Goal: Task Accomplishment & Management: Use online tool/utility

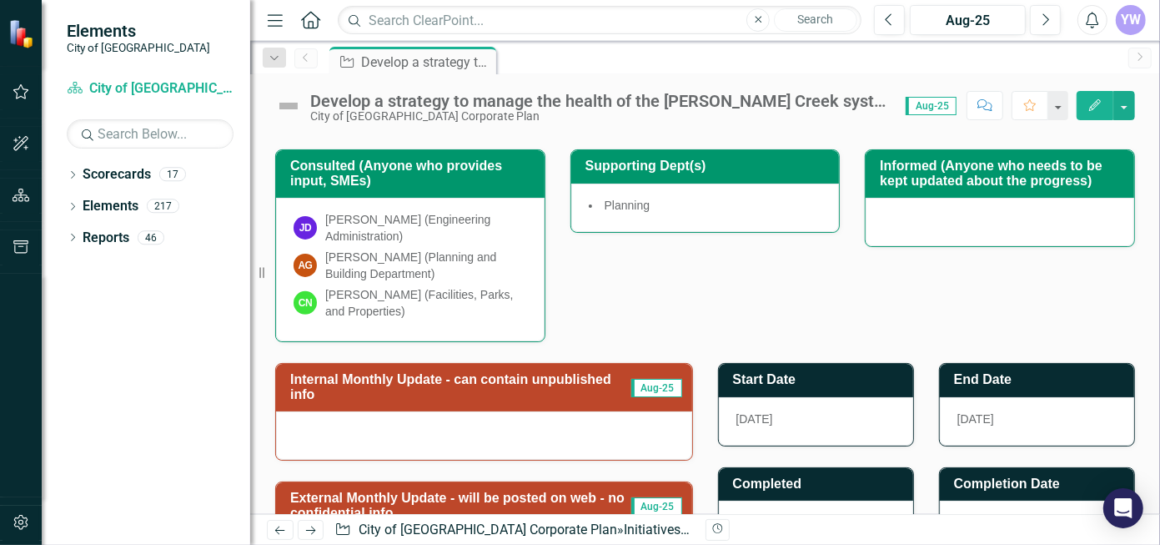
scroll to position [500, 0]
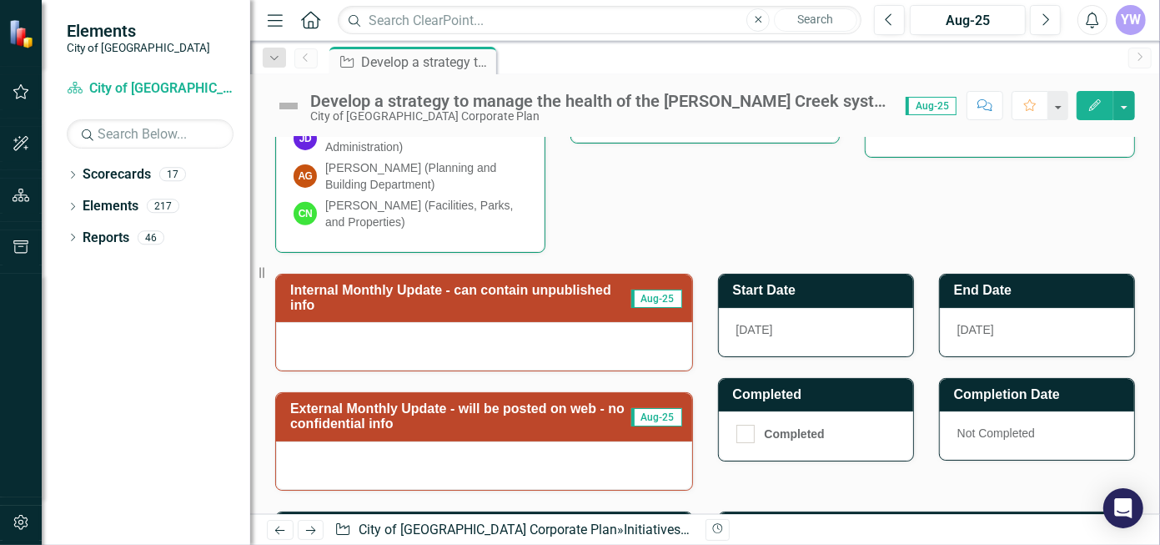
click at [597, 345] on div at bounding box center [484, 346] width 416 height 48
click at [582, 343] on div at bounding box center [484, 346] width 416 height 48
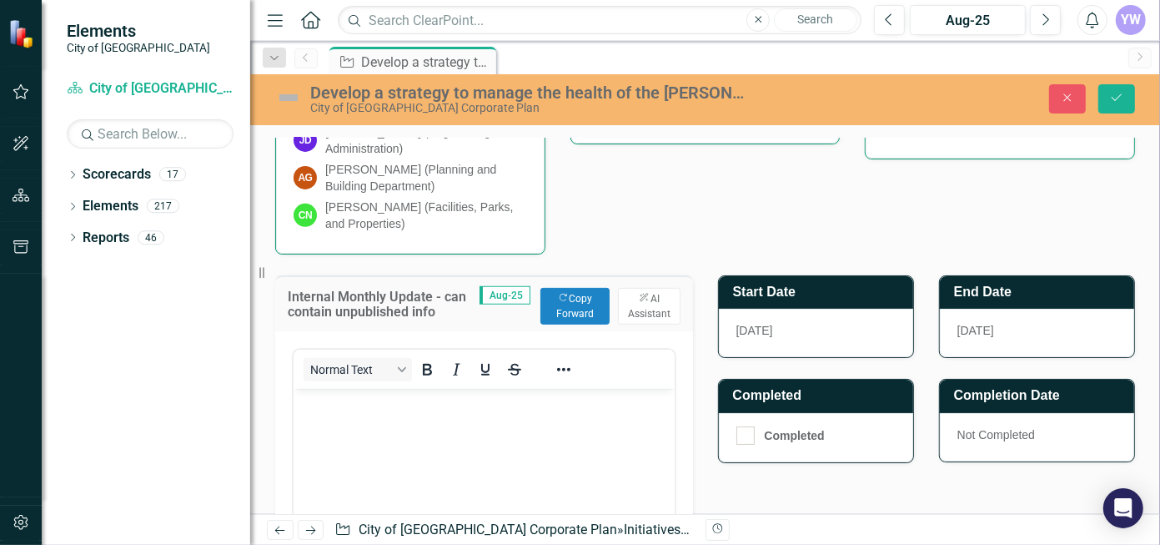
scroll to position [0, 0]
click at [381, 426] on body "Rich Text Area. Press ALT-0 for help." at bounding box center [483, 513] width 381 height 250
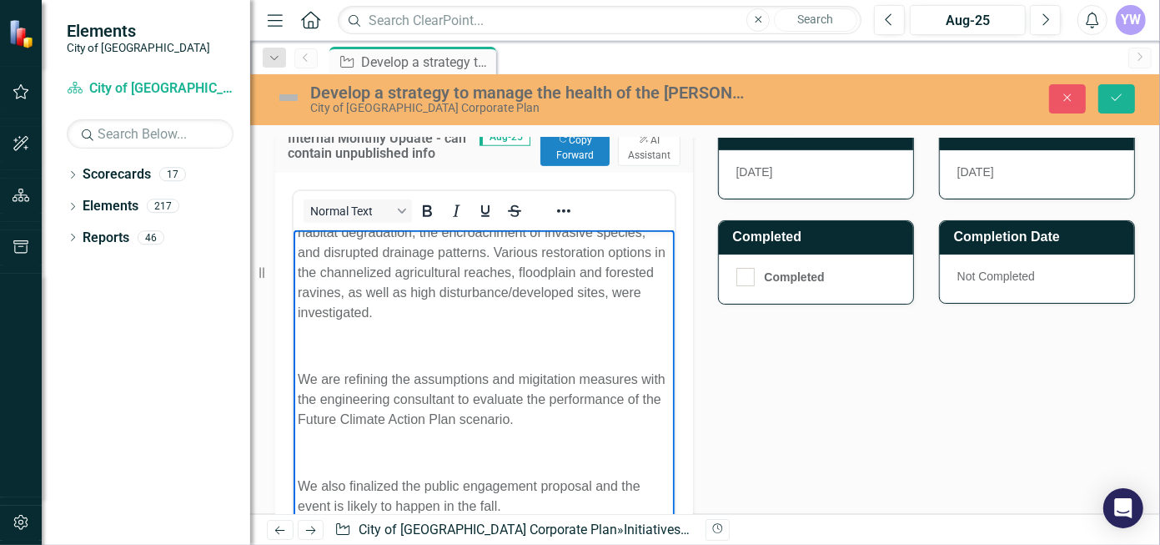
scroll to position [370, 0]
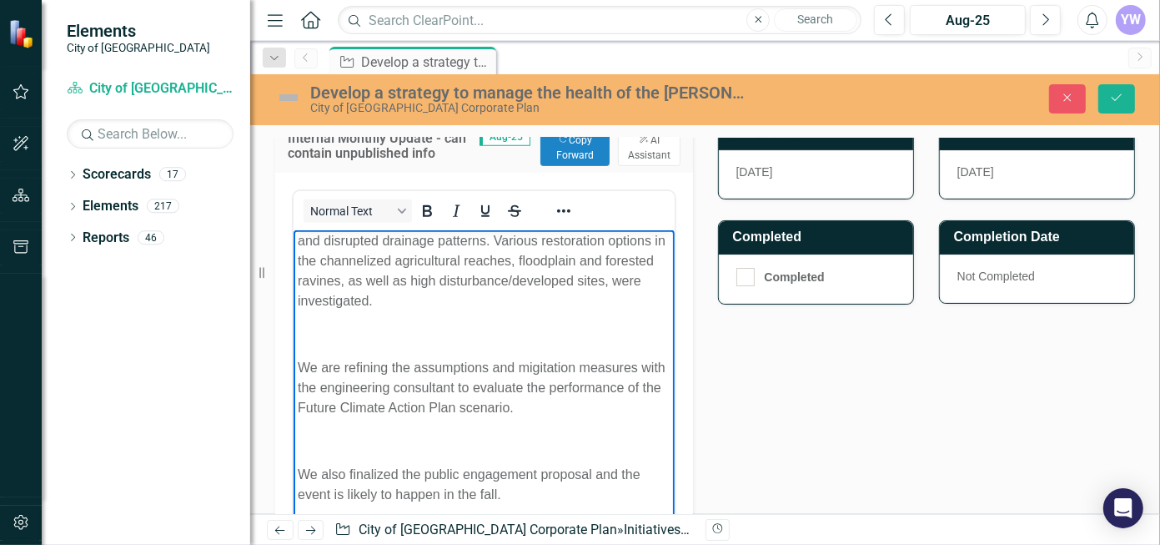
click at [314, 450] on body "The environmental consultant conducted a high level review of current policy an…" at bounding box center [483, 190] width 381 height 662
click at [344, 449] on p "Rich Text Area. Press ALT-0 for help." at bounding box center [483, 440] width 373 height 20
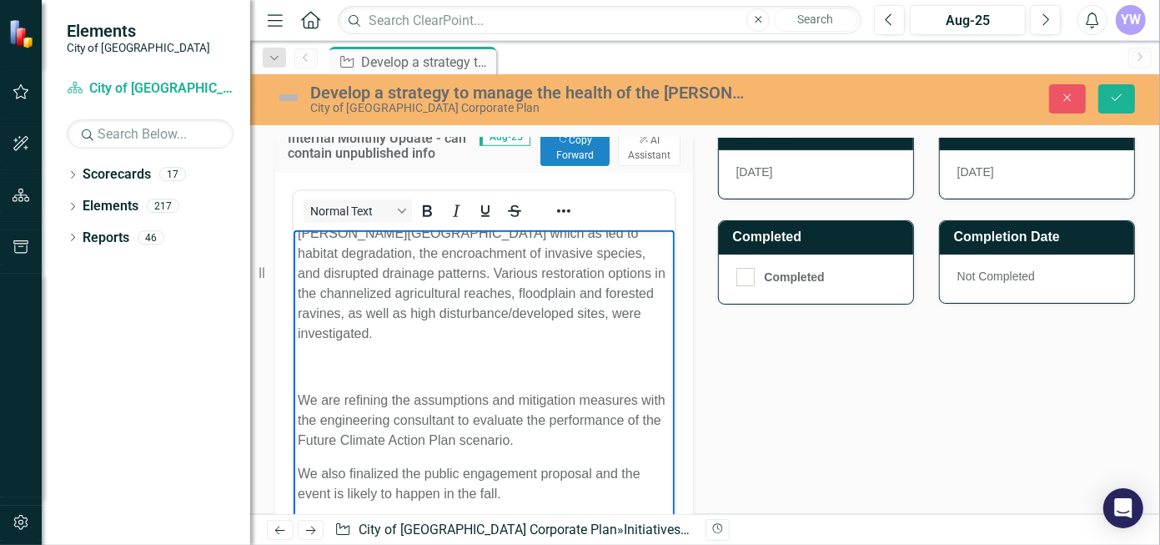
scroll to position [337, 0]
click at [348, 359] on p "Rich Text Area. Press ALT-0 for help." at bounding box center [483, 367] width 373 height 20
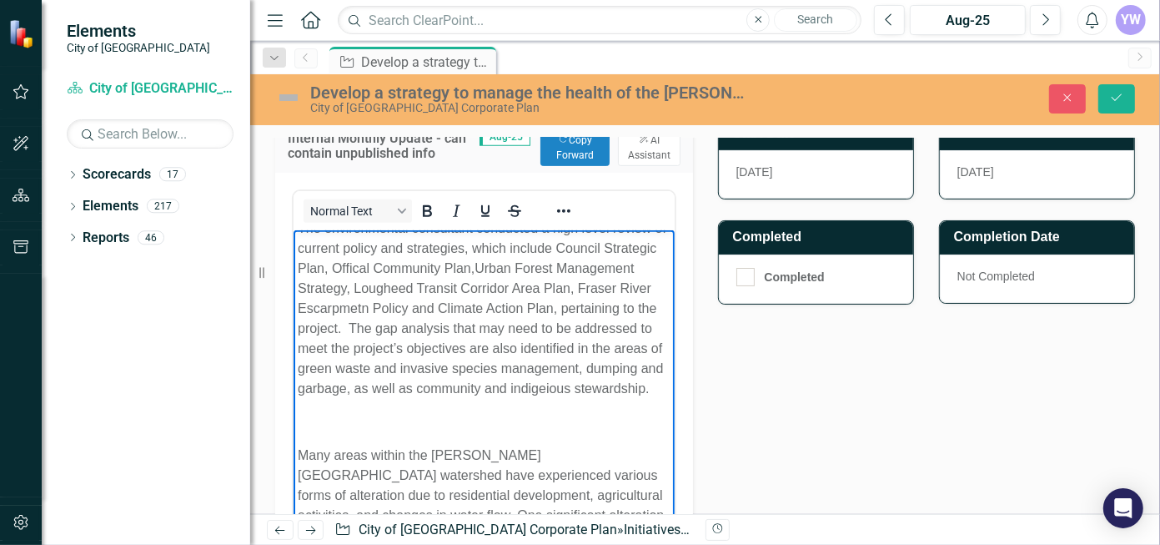
scroll to position [0, 0]
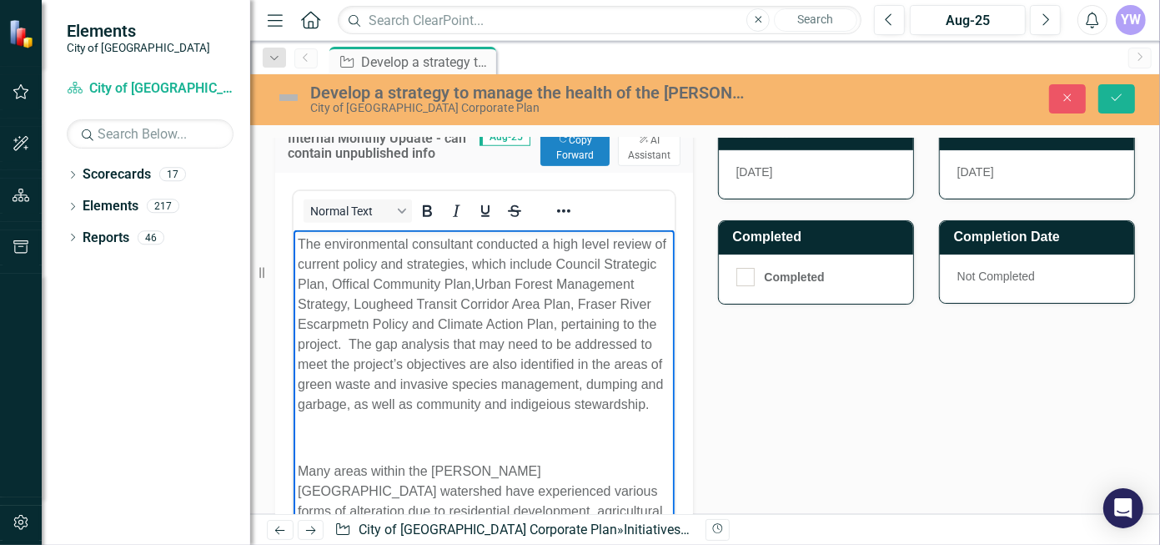
click at [350, 447] on p "Rich Text Area. Press ALT-0 for help." at bounding box center [483, 437] width 373 height 20
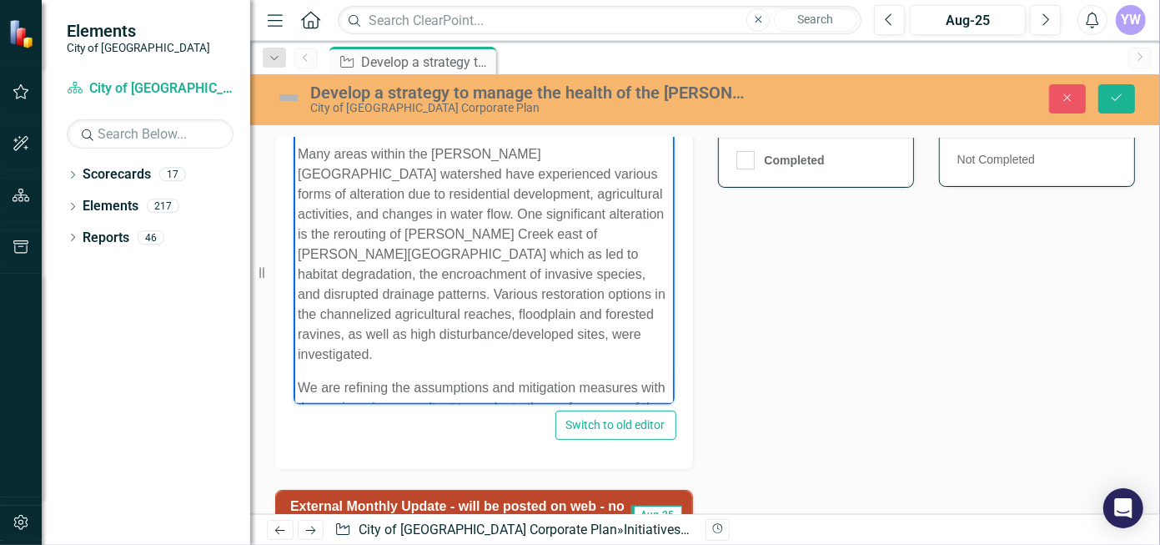
scroll to position [270, 0]
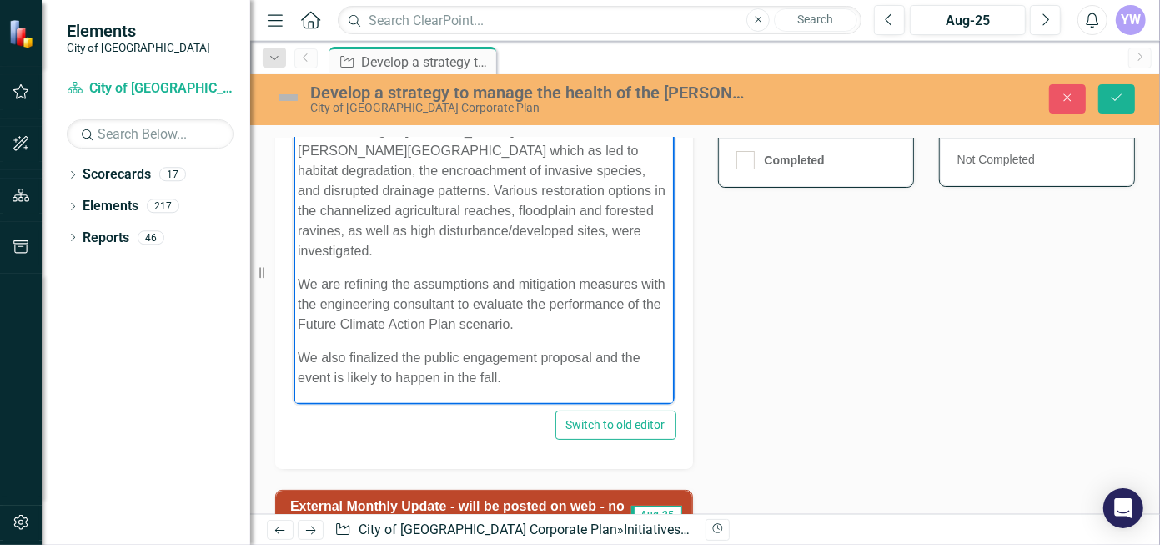
drag, startPoint x: 561, startPoint y: 360, endPoint x: 595, endPoint y: 367, distance: 34.0
click at [622, 380] on p "We also finalized the public engagement proposal and the event is likely to hap…" at bounding box center [483, 367] width 373 height 40
click at [525, 328] on p "We are refining the assumptions and mitigation measures with the engineering co…" at bounding box center [483, 304] width 373 height 60
drag, startPoint x: 596, startPoint y: 355, endPoint x: 588, endPoint y: 356, distance: 8.4
click at [588, 356] on p "We also finalized the public engagement proposa,l and the event is likely to ha…" at bounding box center [483, 367] width 373 height 40
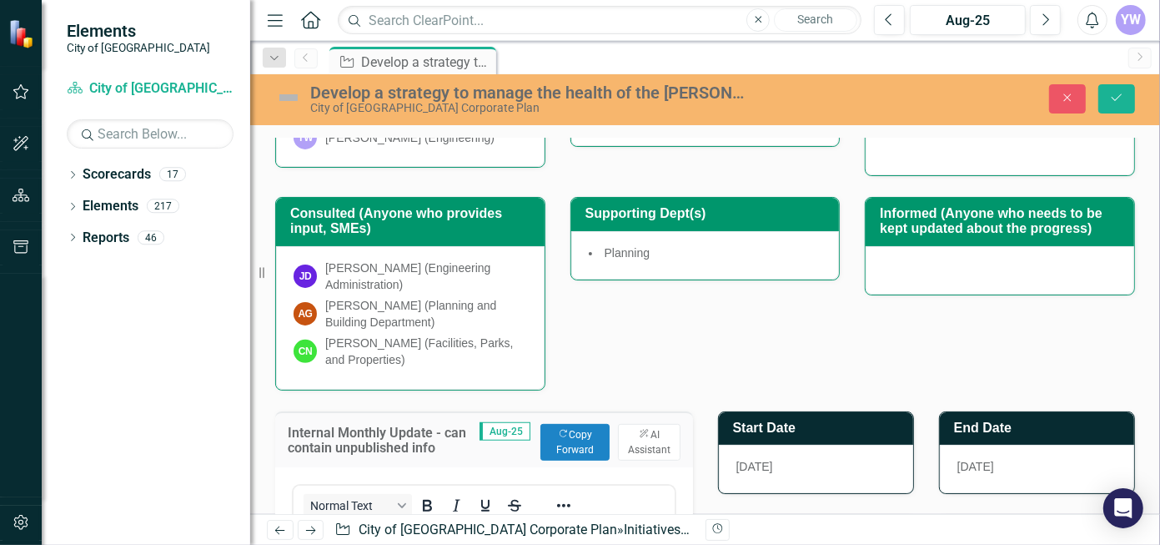
scroll to position [31, 0]
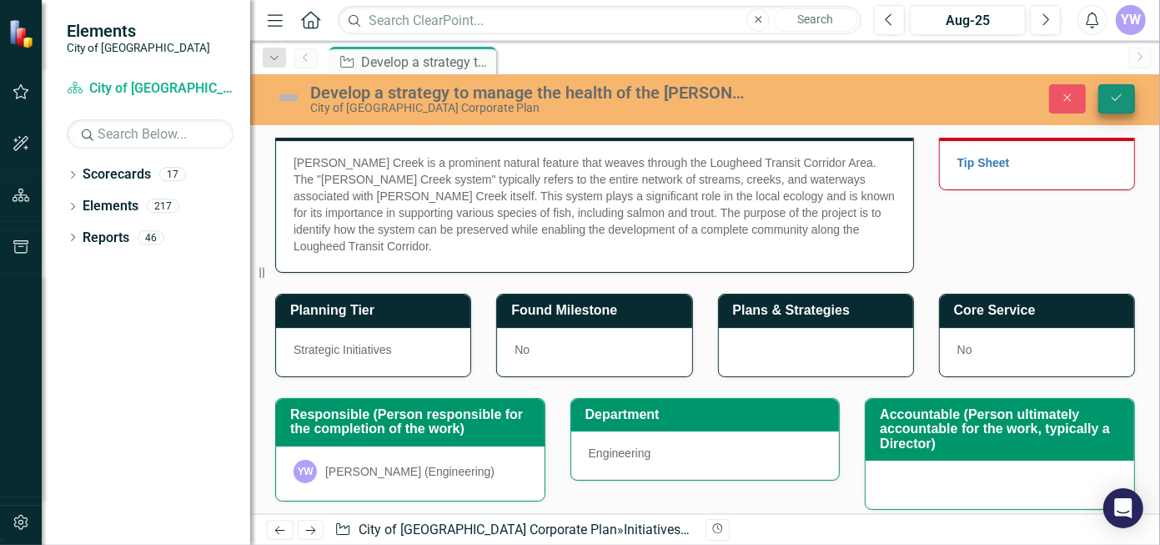
click at [1117, 95] on icon "Save" at bounding box center [1116, 98] width 15 height 12
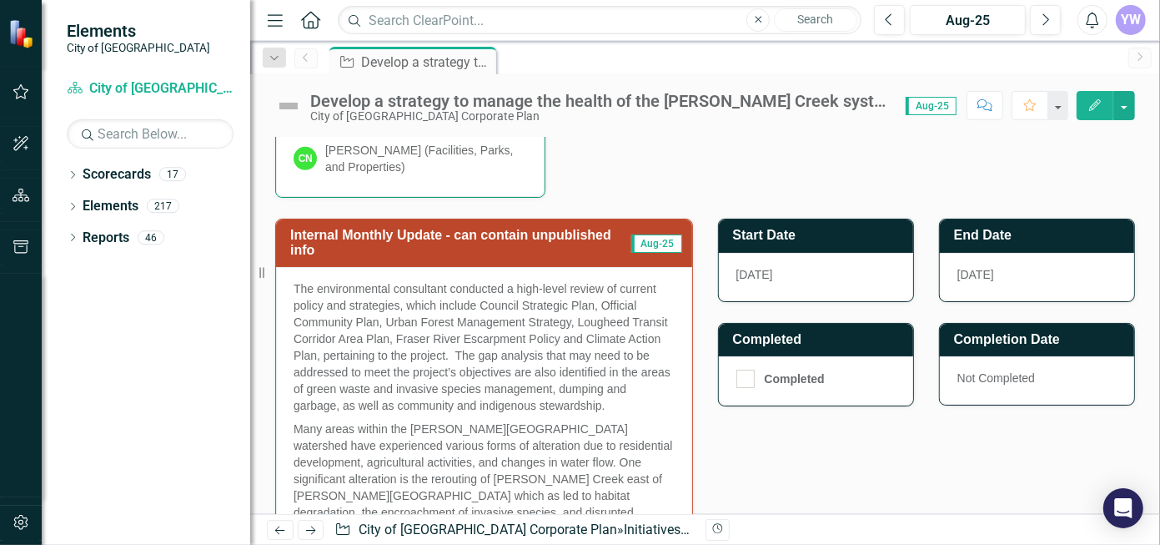
scroll to position [437, 0]
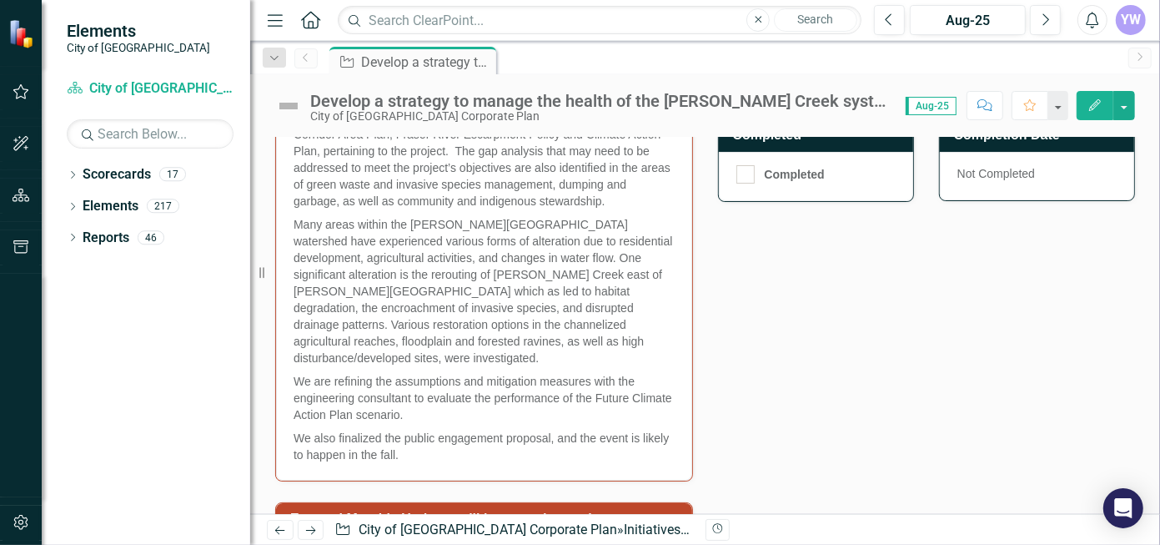
scroll to position [834, 0]
